Goal: Task Accomplishment & Management: Use online tool/utility

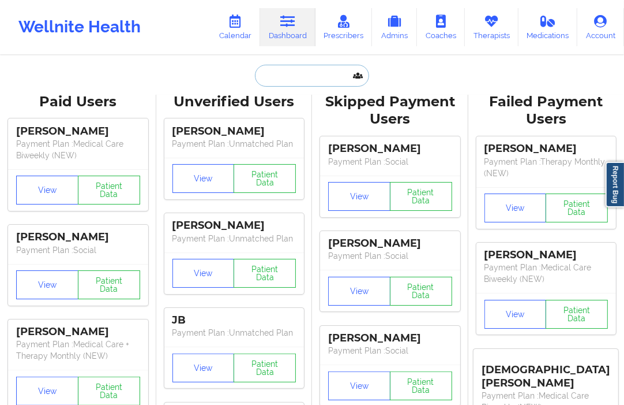
click at [287, 84] on input "text" at bounding box center [312, 76] width 114 height 22
paste input "[PERSON_NAME]"
type input "[PERSON_NAME]"
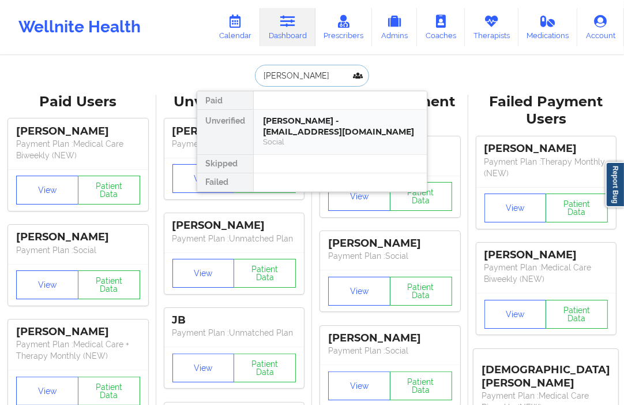
click at [312, 128] on div "[PERSON_NAME] - [EMAIL_ADDRESS][DOMAIN_NAME]" at bounding box center [340, 125] width 155 height 21
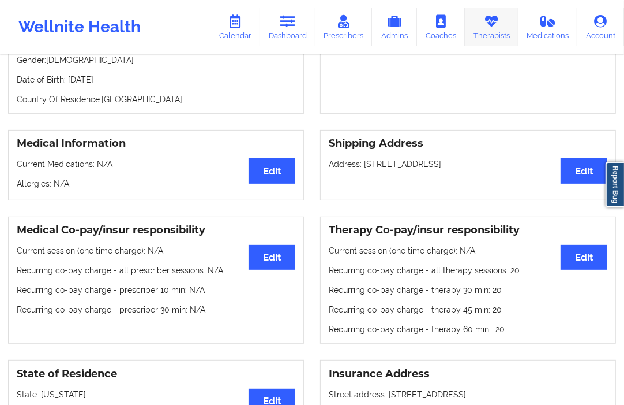
scroll to position [192, 0]
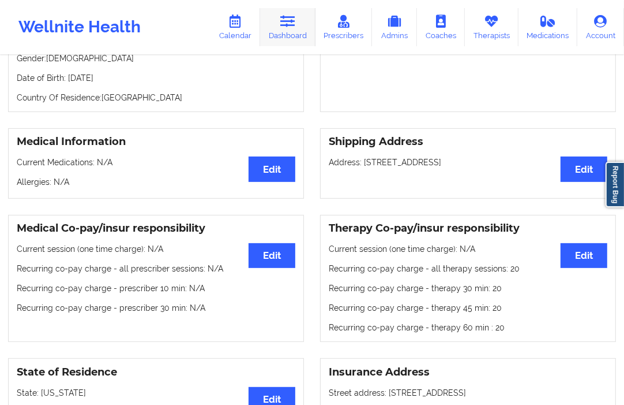
drag, startPoint x: 289, startPoint y: 15, endPoint x: 294, endPoint y: 44, distance: 29.9
click at [289, 15] on icon at bounding box center [287, 21] width 15 height 13
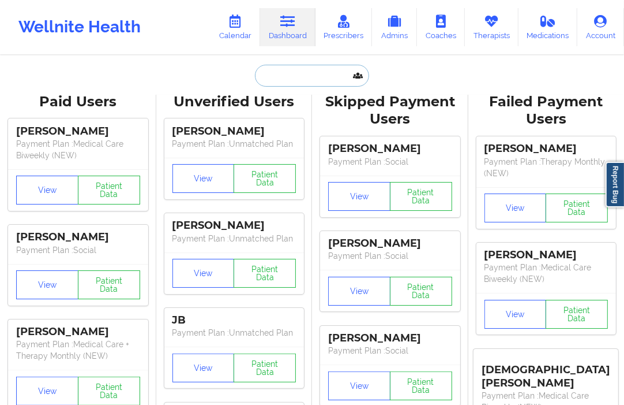
click at [270, 85] on input "text" at bounding box center [312, 76] width 114 height 22
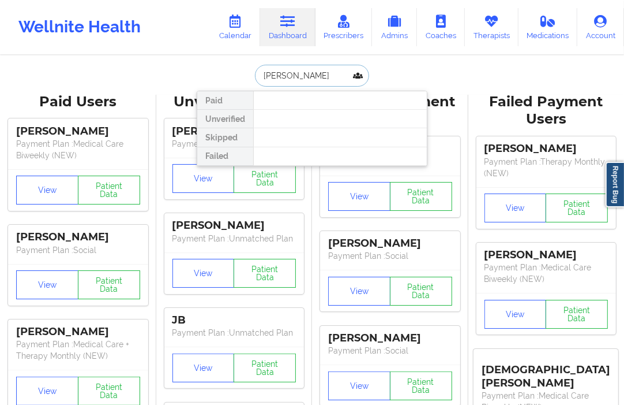
type input "[PERSON_NAME]"
drag, startPoint x: 325, startPoint y: 68, endPoint x: 237, endPoint y: 76, distance: 88.7
click at [237, 76] on div "[PERSON_NAME] Paid Unverified Skipped Failed" at bounding box center [312, 76] width 231 height 22
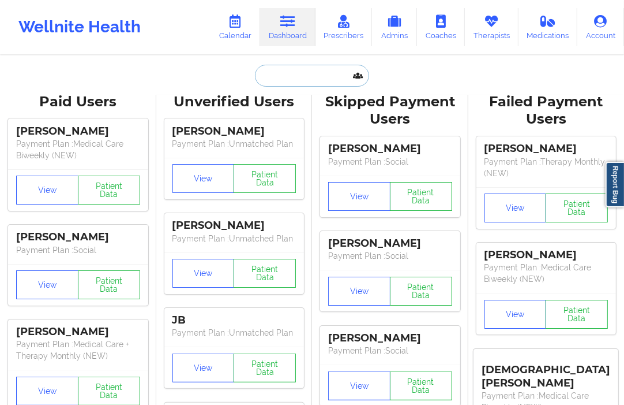
paste input "[PERSON_NAME]"
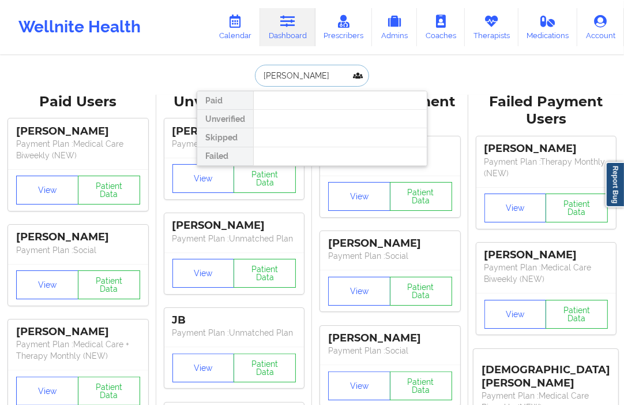
click at [264, 72] on input "[PERSON_NAME]" at bounding box center [312, 76] width 114 height 22
drag, startPoint x: 287, startPoint y: 73, endPoint x: 241, endPoint y: 77, distance: 46.9
click at [241, 77] on div "[PERSON_NAME] Paid Unverified Skipped Failed" at bounding box center [312, 76] width 231 height 22
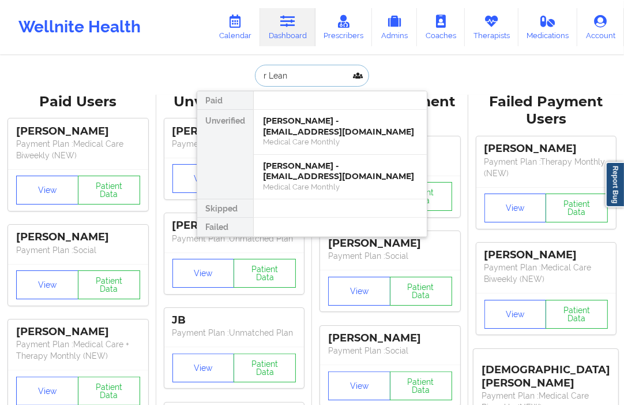
click at [266, 75] on input "r Lean" at bounding box center [312, 76] width 114 height 22
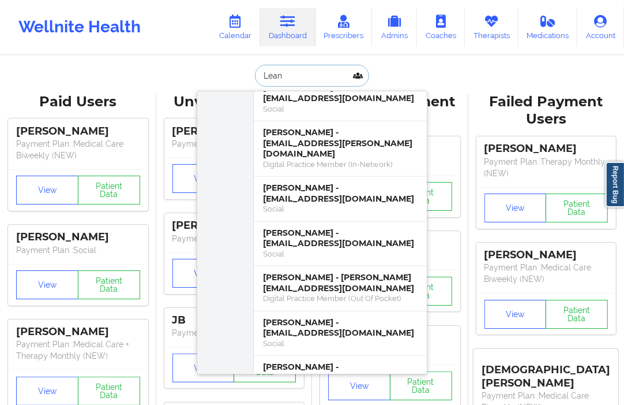
scroll to position [448, 0]
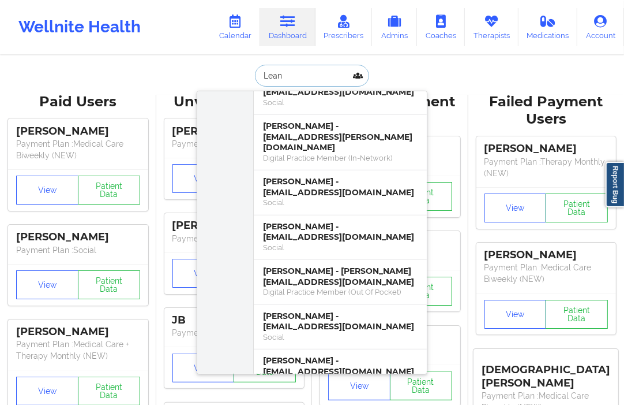
type input "Lean"
drag, startPoint x: 286, startPoint y: 77, endPoint x: 251, endPoint y: 82, distance: 34.9
click at [255, 82] on div "Lean" at bounding box center [312, 76] width 114 height 22
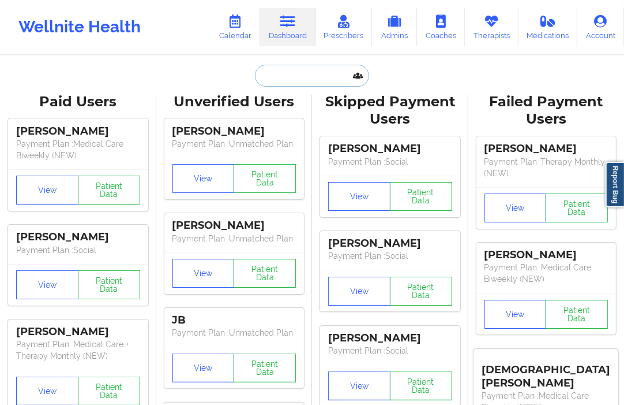
paste input "[PHONE_NUMBER]"
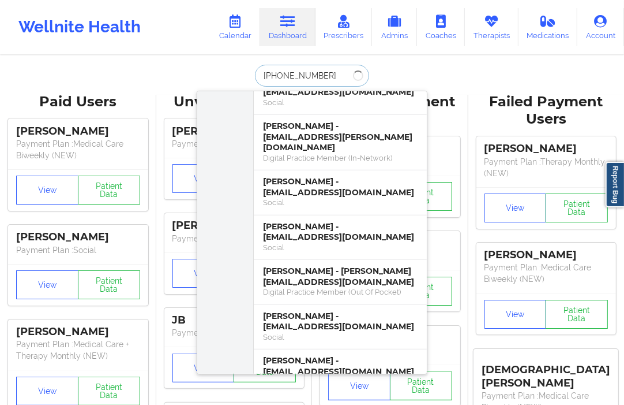
click at [297, 76] on input "[PHONE_NUMBER]" at bounding box center [312, 76] width 114 height 22
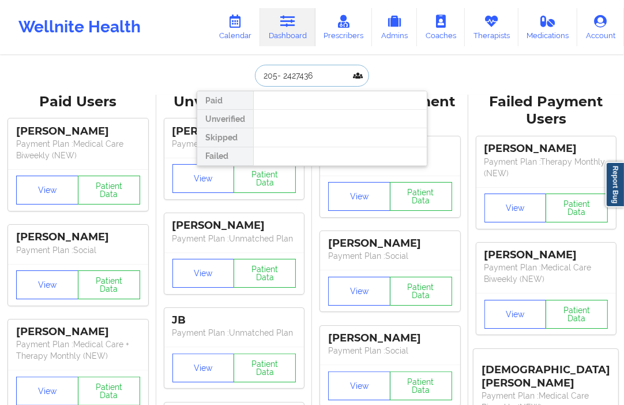
scroll to position [0, 0]
click at [280, 77] on input "205- 2427436" at bounding box center [312, 76] width 114 height 22
type input "2052427436"
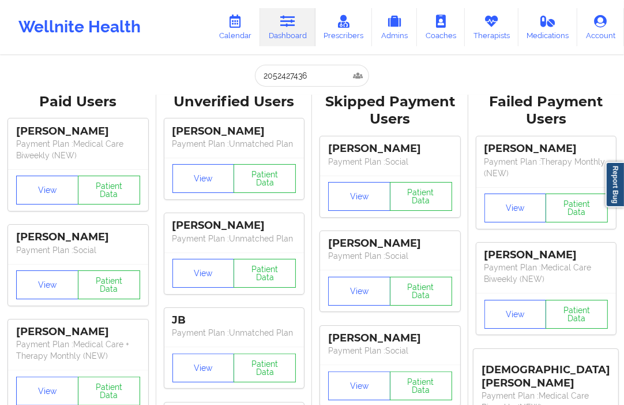
drag, startPoint x: 342, startPoint y: 61, endPoint x: 209, endPoint y: 84, distance: 134.2
drag, startPoint x: 331, startPoint y: 77, endPoint x: 230, endPoint y: 90, distance: 101.9
click at [278, 83] on input "text" at bounding box center [312, 76] width 114 height 22
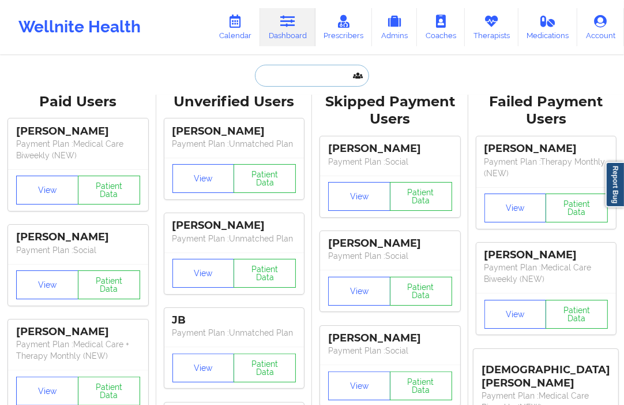
paste input "[EMAIL_ADDRESS][DOMAIN_NAME]"
type input "[EMAIL_ADDRESS][DOMAIN_NAME]"
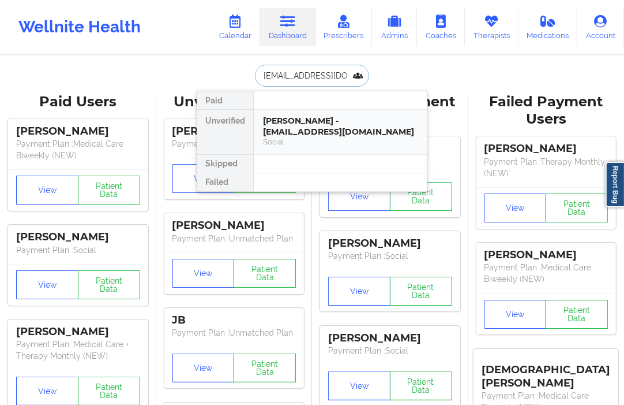
click at [302, 116] on div "[PERSON_NAME] - [EMAIL_ADDRESS][DOMAIN_NAME]" at bounding box center [340, 125] width 155 height 21
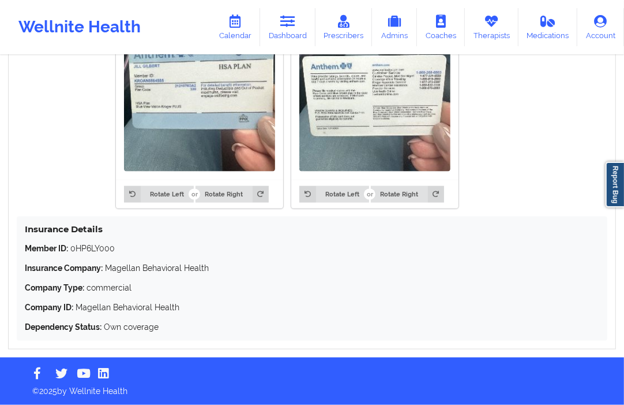
scroll to position [987, 0]
click at [298, 36] on link "Dashboard" at bounding box center [287, 27] width 55 height 38
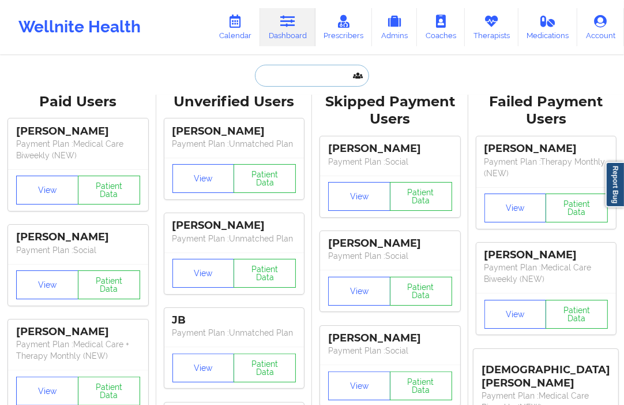
click at [283, 77] on input "text" at bounding box center [312, 76] width 114 height 22
paste input "[EMAIL_ADDRESS][DOMAIN_NAME]"
type input "[EMAIL_ADDRESS][DOMAIN_NAME]"
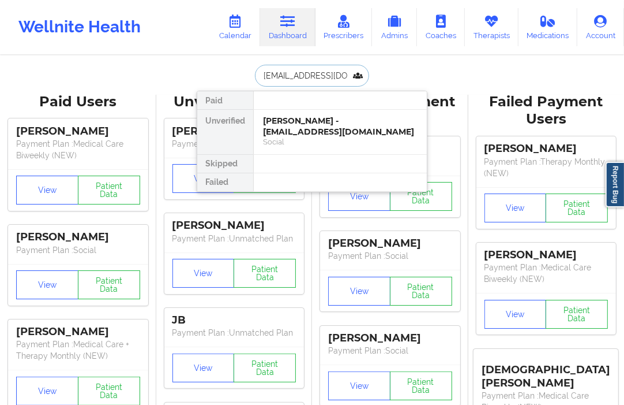
scroll to position [0, 18]
click at [298, 121] on div "[PERSON_NAME] - [EMAIL_ADDRESS][DOMAIN_NAME]" at bounding box center [340, 125] width 155 height 21
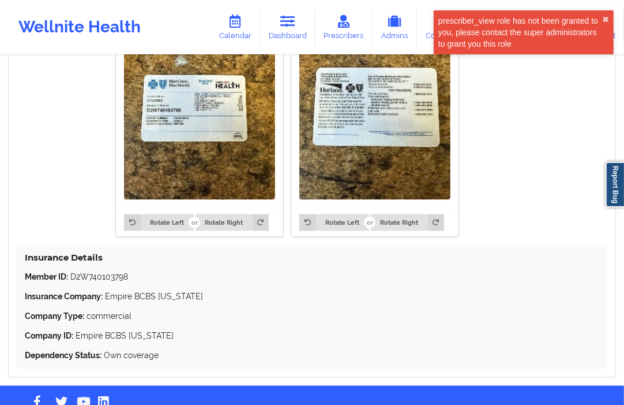
scroll to position [961, 0]
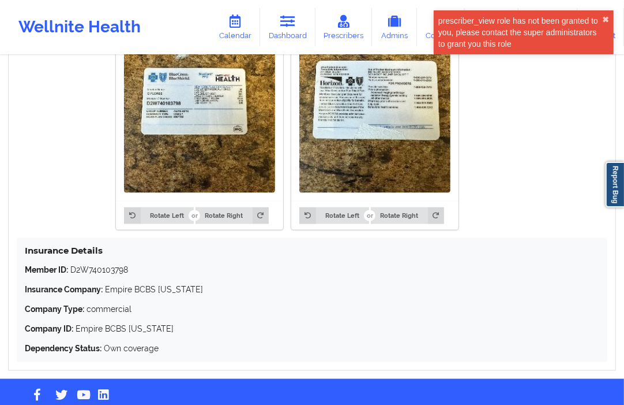
click at [244, 157] on img at bounding box center [199, 91] width 151 height 201
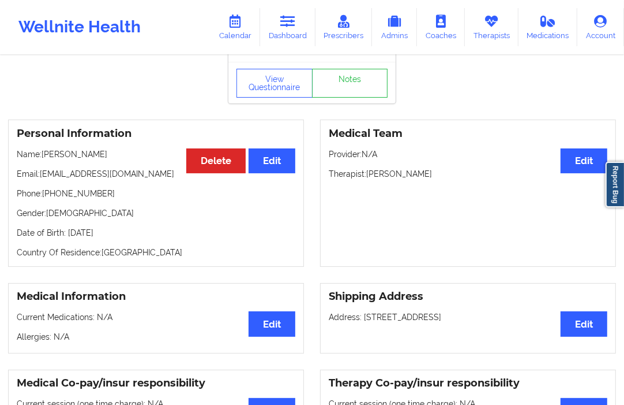
scroll to position [0, 0]
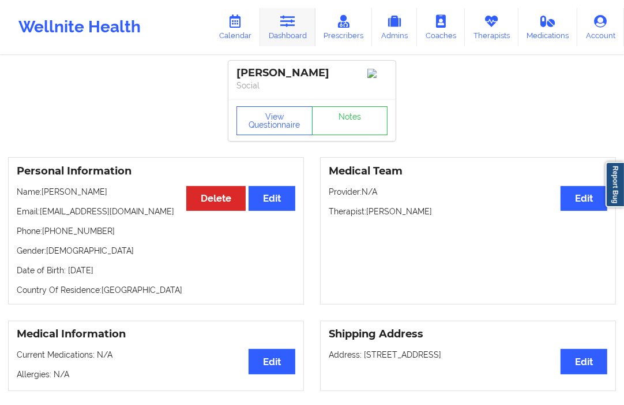
click at [276, 31] on link "Dashboard" at bounding box center [287, 27] width 55 height 38
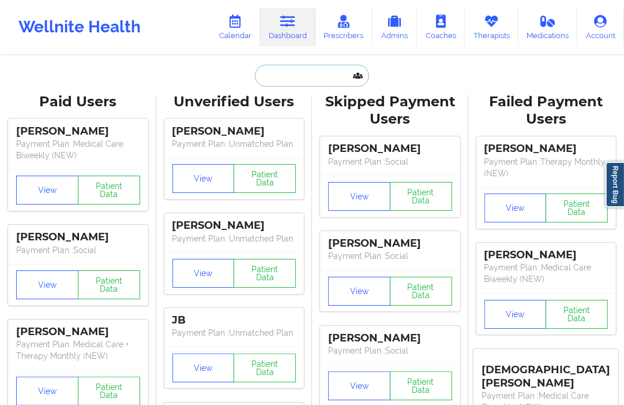
click at [287, 71] on input "text" at bounding box center [312, 76] width 114 height 22
paste input "[DEMOGRAPHIC_DATA][DOMAIN_NAME]"
type input "[DEMOGRAPHIC_DATA][DOMAIN_NAME]"
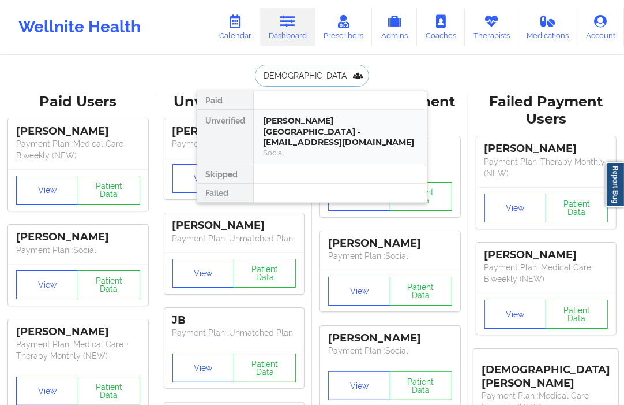
click at [282, 121] on div "[PERSON_NAME][GEOGRAPHIC_DATA] - [EMAIL_ADDRESS][DOMAIN_NAME]" at bounding box center [340, 131] width 155 height 32
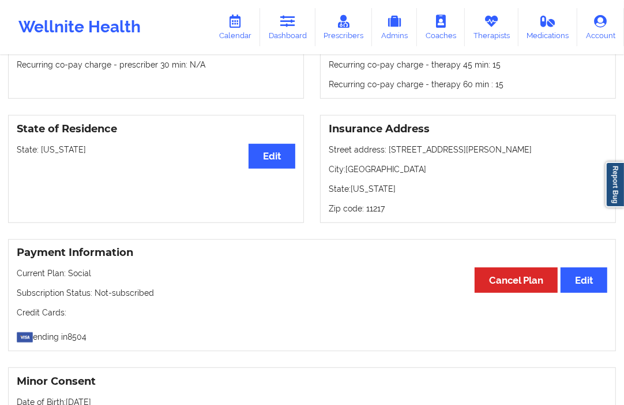
scroll to position [360, 0]
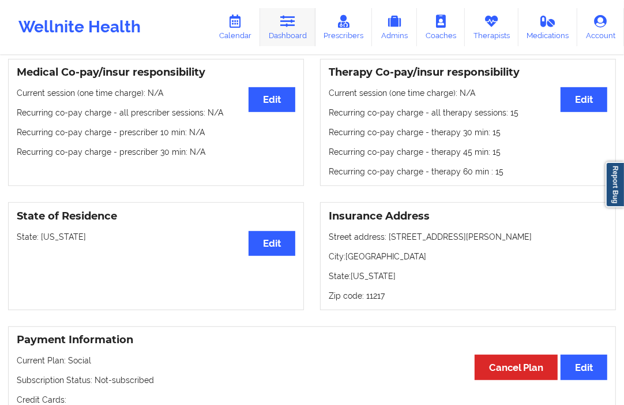
click at [290, 21] on icon at bounding box center [287, 21] width 15 height 13
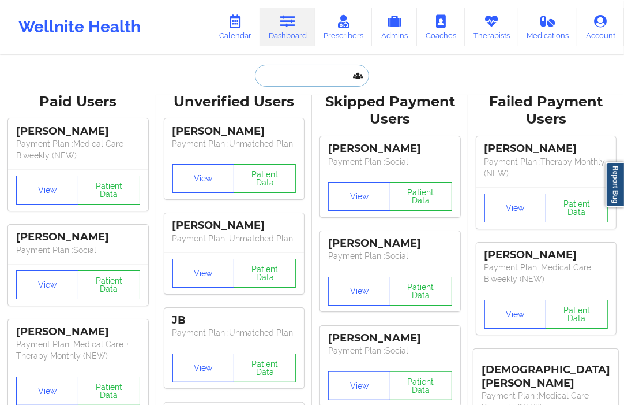
click at [274, 69] on input "text" at bounding box center [312, 76] width 114 height 22
paste input "[PERSON_NAME]"
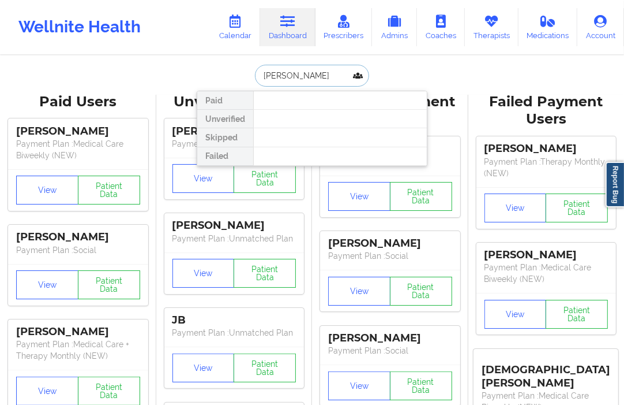
click at [282, 76] on input "[PERSON_NAME]" at bounding box center [312, 76] width 114 height 22
click at [284, 76] on input "[PERSON_NAME]" at bounding box center [312, 76] width 114 height 22
click at [255, 72] on input "[PERSON_NAME]" at bounding box center [312, 76] width 114 height 22
type input "[PERSON_NAME]"
drag, startPoint x: 328, startPoint y: 81, endPoint x: 212, endPoint y: 88, distance: 116.2
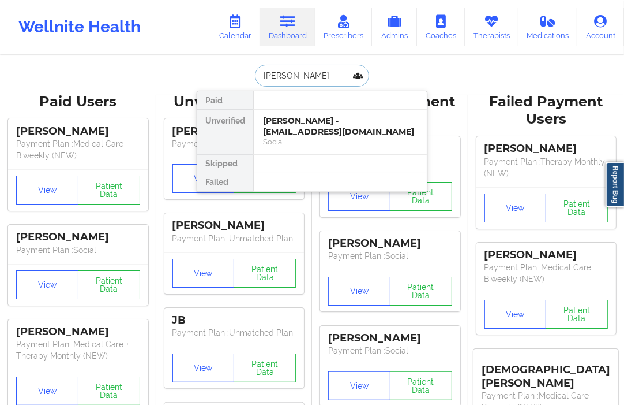
type input "[PERSON_NAME]"
click at [291, 122] on div "[PERSON_NAME] - [EMAIL_ADDRESS][DOMAIN_NAME]" at bounding box center [340, 125] width 155 height 21
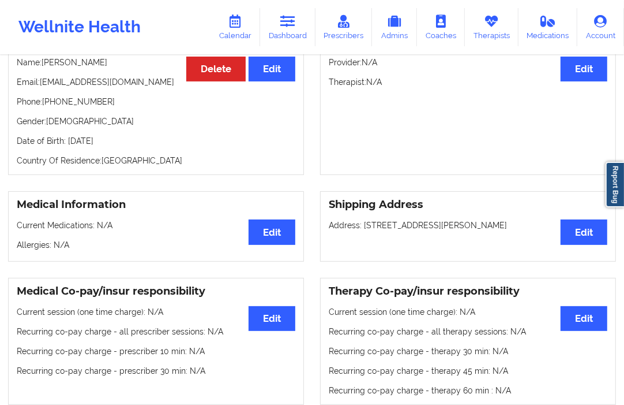
scroll to position [128, 0]
